Goal: Task Accomplishment & Management: Manage account settings

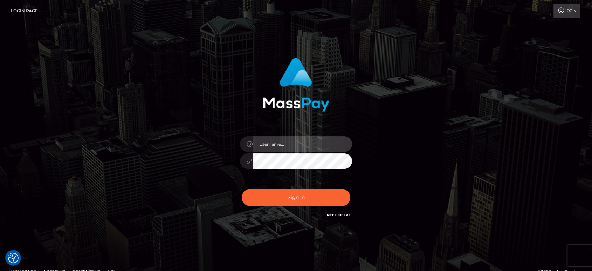
click at [271, 147] on input "text" at bounding box center [303, 144] width 100 height 16
type input "[PERSON_NAME].B2"
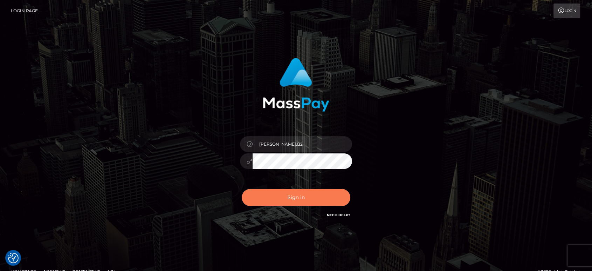
click at [284, 194] on button "Sign in" at bounding box center [296, 197] width 109 height 17
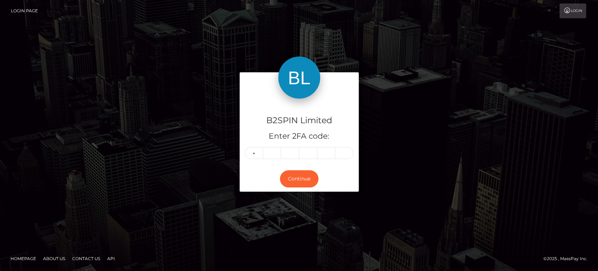
type input "1"
type input "6"
type input "1"
type input "3"
type input "6"
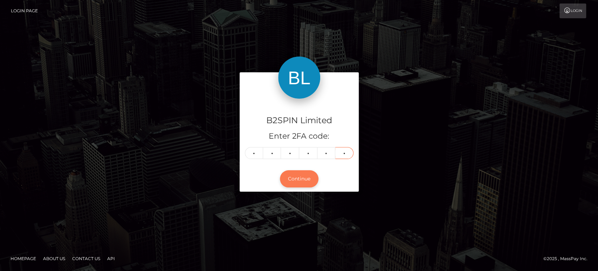
type input "8"
click at [302, 181] on button "Continue" at bounding box center [299, 178] width 39 height 17
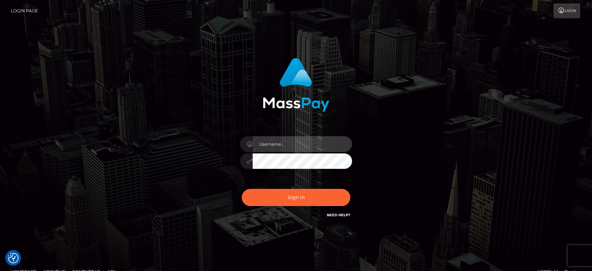
click at [300, 140] on input "text" at bounding box center [303, 144] width 100 height 16
click at [376, 141] on div "Sign in" at bounding box center [296, 138] width 184 height 171
click at [305, 142] on input "text" at bounding box center [303, 144] width 100 height 16
drag, startPoint x: 294, startPoint y: 148, endPoint x: 257, endPoint y: 149, distance: 37.2
click at [235, 145] on div "Ivan.SF" at bounding box center [296, 158] width 123 height 54
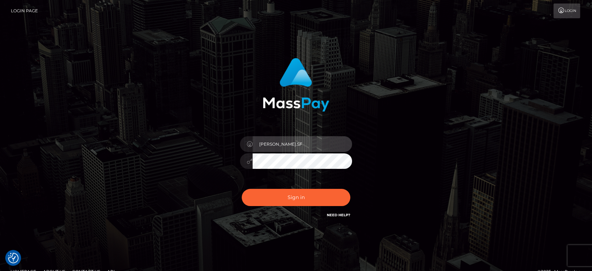
click at [272, 144] on input "Ivan.SF" at bounding box center [303, 144] width 100 height 16
drag, startPoint x: 270, startPoint y: 145, endPoint x: 278, endPoint y: 145, distance: 8.1
click at [278, 145] on input "Ivan.SF" at bounding box center [303, 144] width 100 height 16
type input "Ivan.B2"
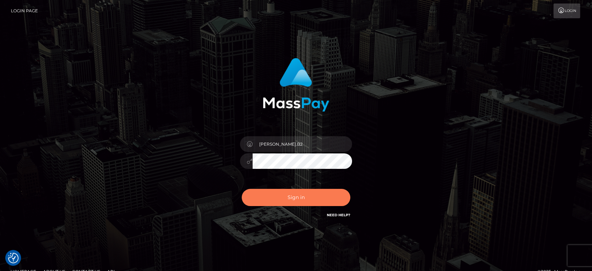
click at [280, 196] on button "Sign in" at bounding box center [296, 197] width 109 height 17
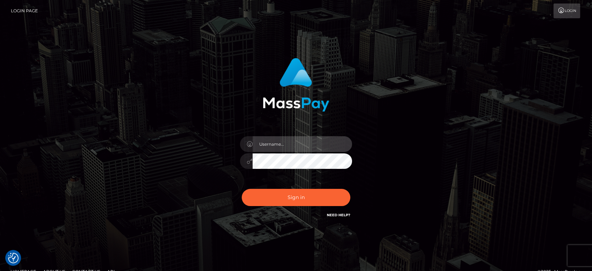
click at [294, 146] on input "text" at bounding box center [303, 144] width 100 height 16
type input "[PERSON_NAME].B2"
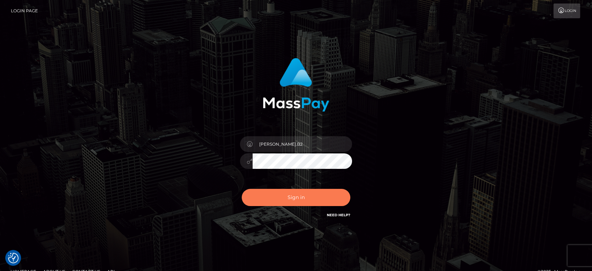
click at [297, 204] on button "Sign in" at bounding box center [296, 197] width 109 height 17
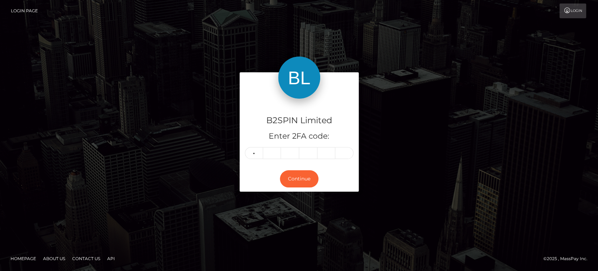
type input "5"
type input "1"
type input "4"
type input "6"
type input "1"
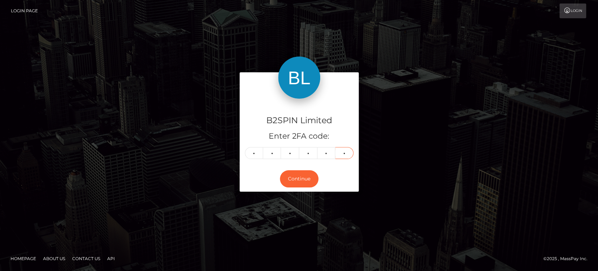
type input "6"
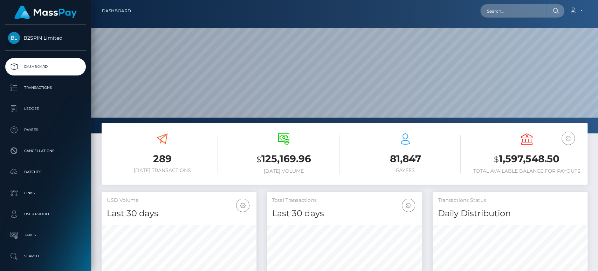
scroll to position [124, 155]
click at [524, 158] on h3 "$ 1,597,548.50" at bounding box center [526, 159] width 111 height 14
click at [523, 158] on h3 "$ 1,597,548.50" at bounding box center [526, 159] width 111 height 14
copy h3 "1,597,548.50"
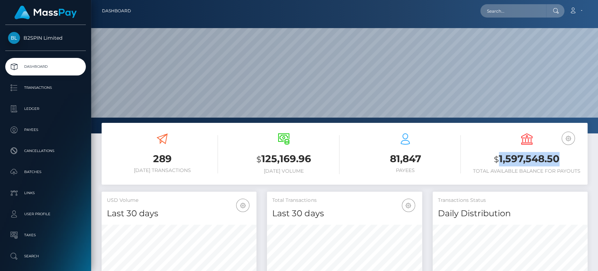
click at [515, 156] on h3 "$ 1,597,548.50" at bounding box center [526, 159] width 111 height 14
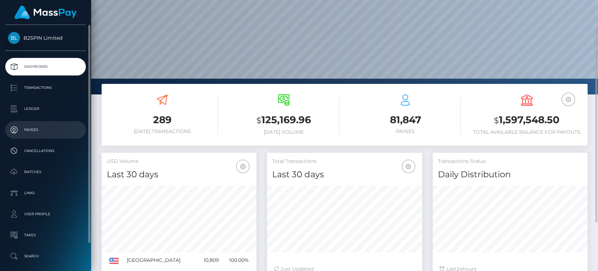
scroll to position [0, 0]
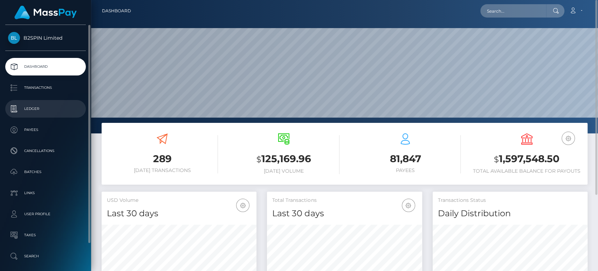
click at [34, 110] on p "Ledger" at bounding box center [45, 108] width 75 height 11
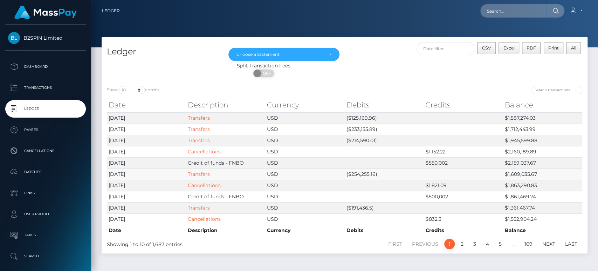
click at [360, 175] on td "($254,255.16)" at bounding box center [383, 173] width 79 height 11
click at [365, 173] on td "($254,255.16)" at bounding box center [383, 173] width 79 height 11
copy td "254,255.16"
click at [364, 137] on td "($214,590.01)" at bounding box center [383, 140] width 79 height 11
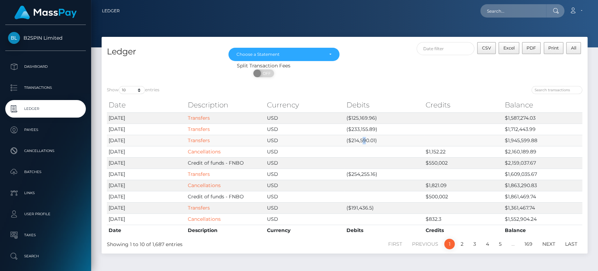
click at [364, 137] on td "($214,590.01)" at bounding box center [383, 140] width 79 height 11
copy td "9"
click at [368, 142] on td "($214,590.01)" at bounding box center [383, 140] width 79 height 11
copy td "214,590.01"
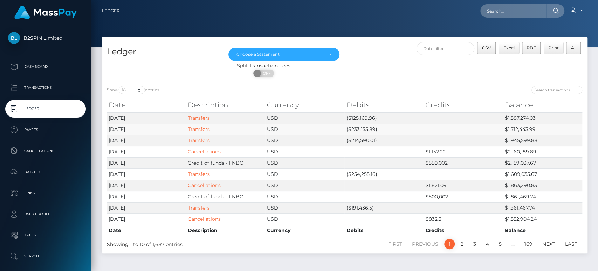
click at [364, 128] on td "($233,155.89)" at bounding box center [383, 128] width 79 height 11
copy td "233,155.89"
